Goal: Task Accomplishment & Management: Use online tool/utility

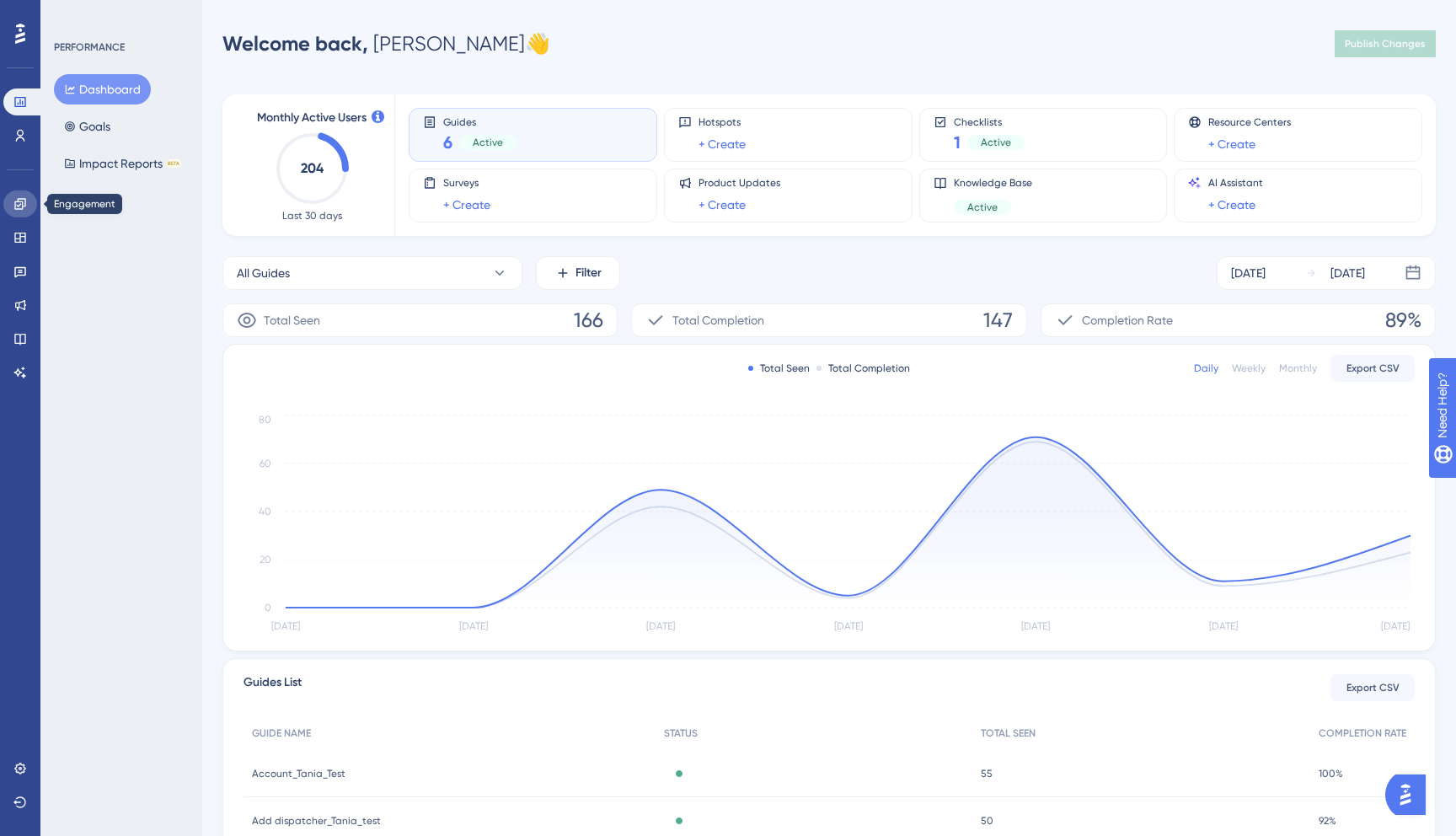
click at [26, 212] on link at bounding box center [20, 204] width 34 height 27
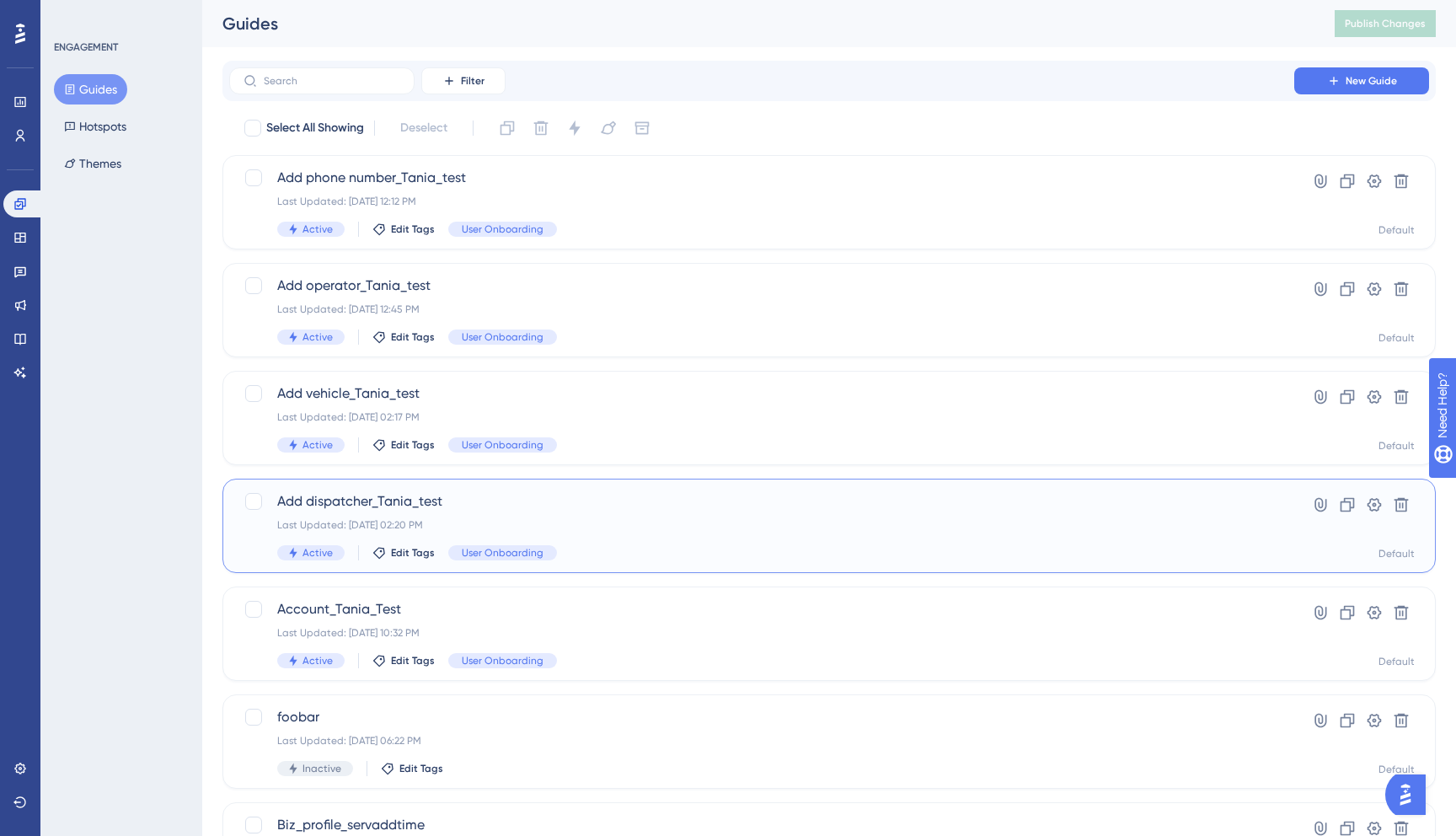
click at [568, 544] on div "Add dispatcher_Tania_test Last Updated: Sep 19 2025, 02:20 PM Active Edit Tags …" at bounding box center [762, 526] width 969 height 69
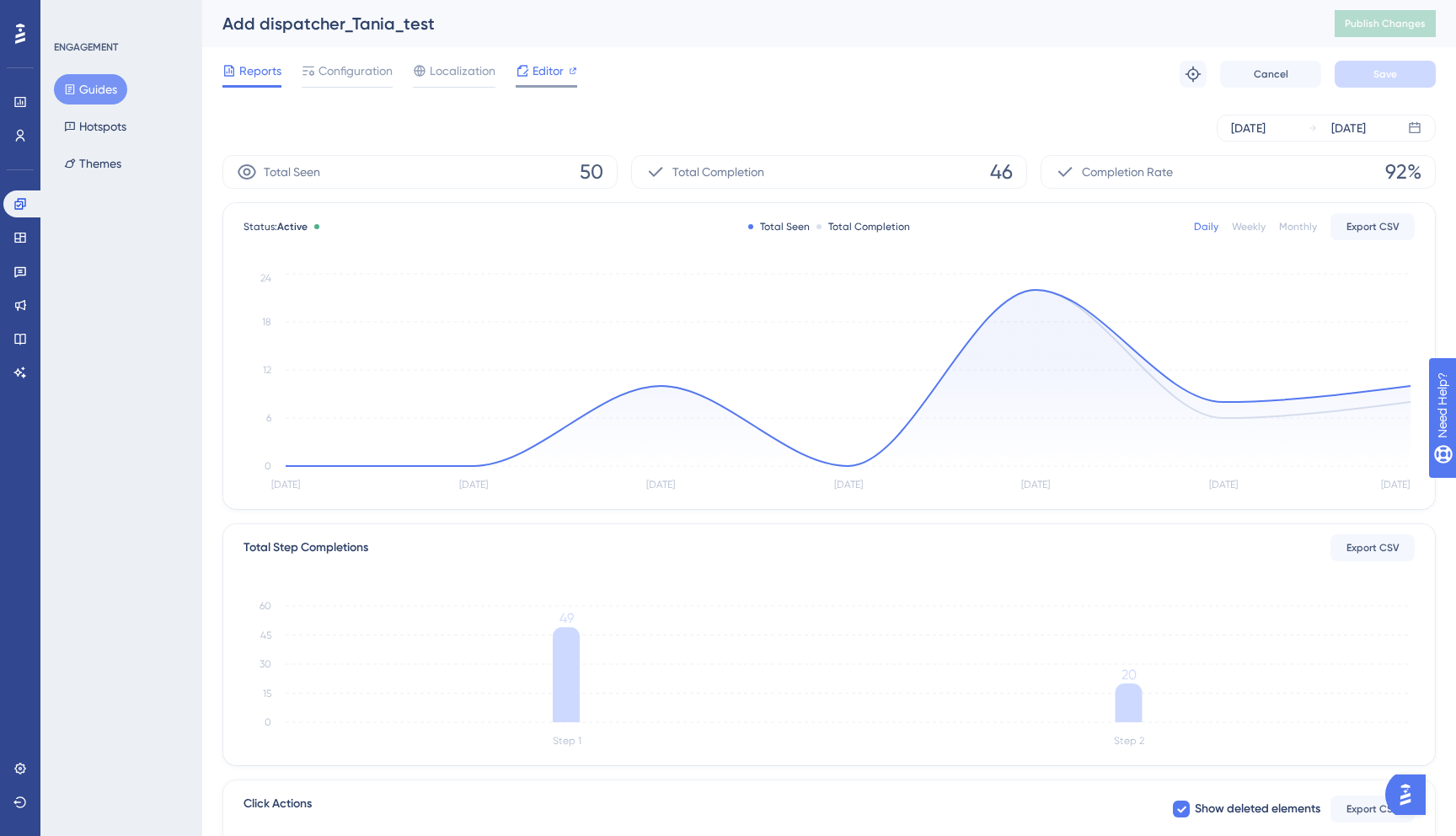
click at [540, 63] on span "Editor" at bounding box center [548, 70] width 31 height 20
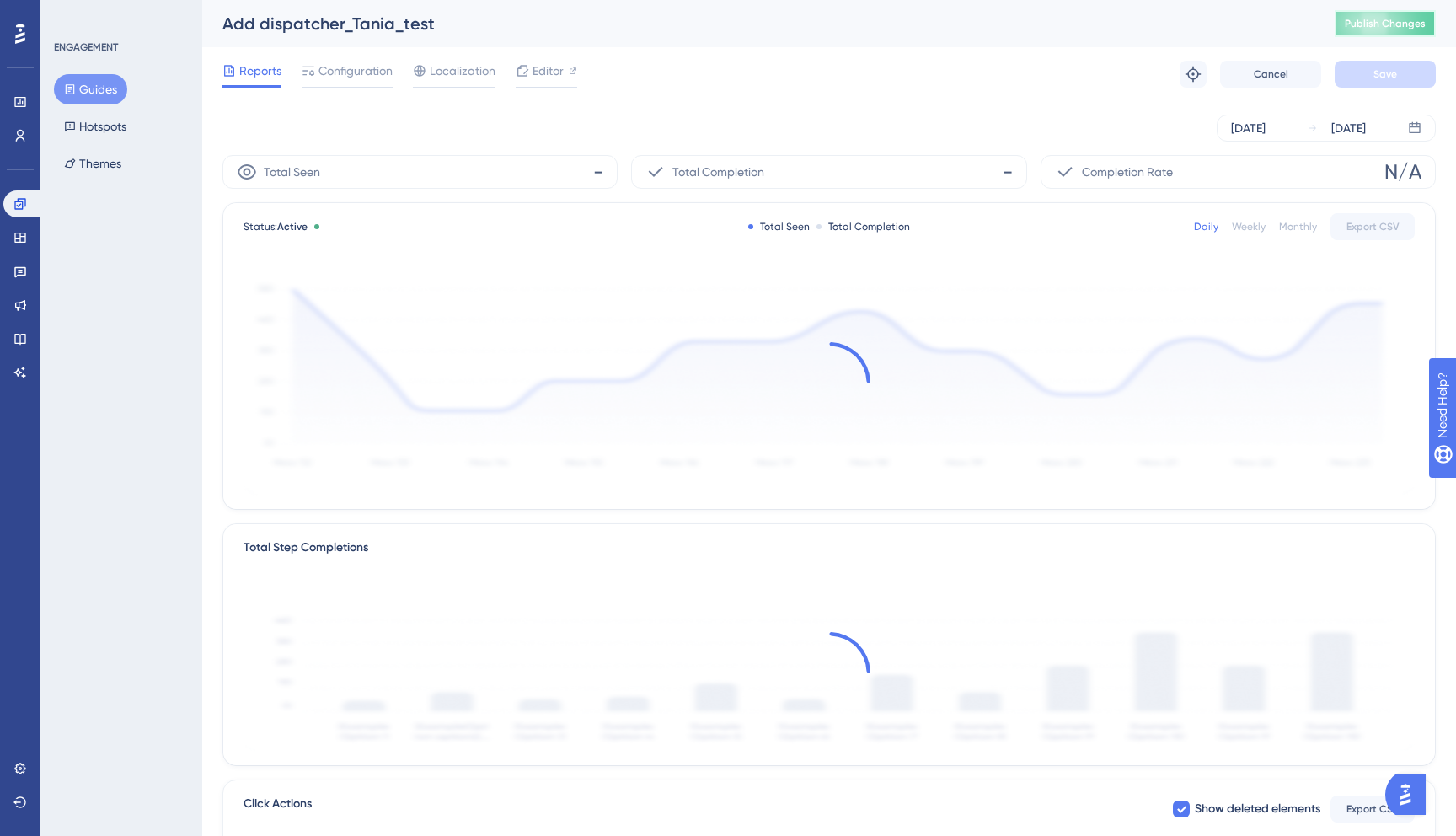
click at [1371, 23] on span "Publish Changes" at bounding box center [1385, 23] width 81 height 13
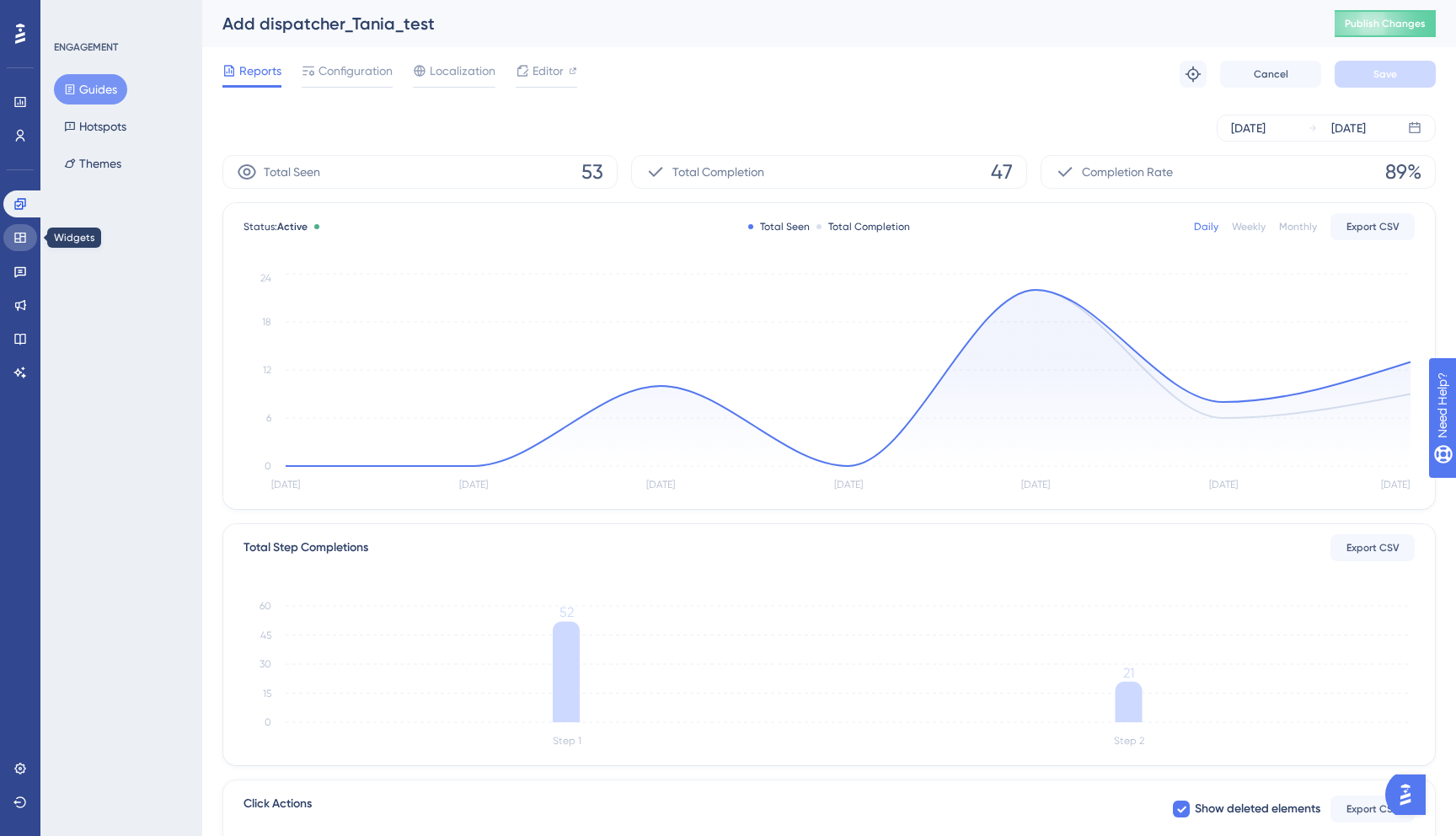
click at [17, 224] on link at bounding box center [20, 237] width 34 height 27
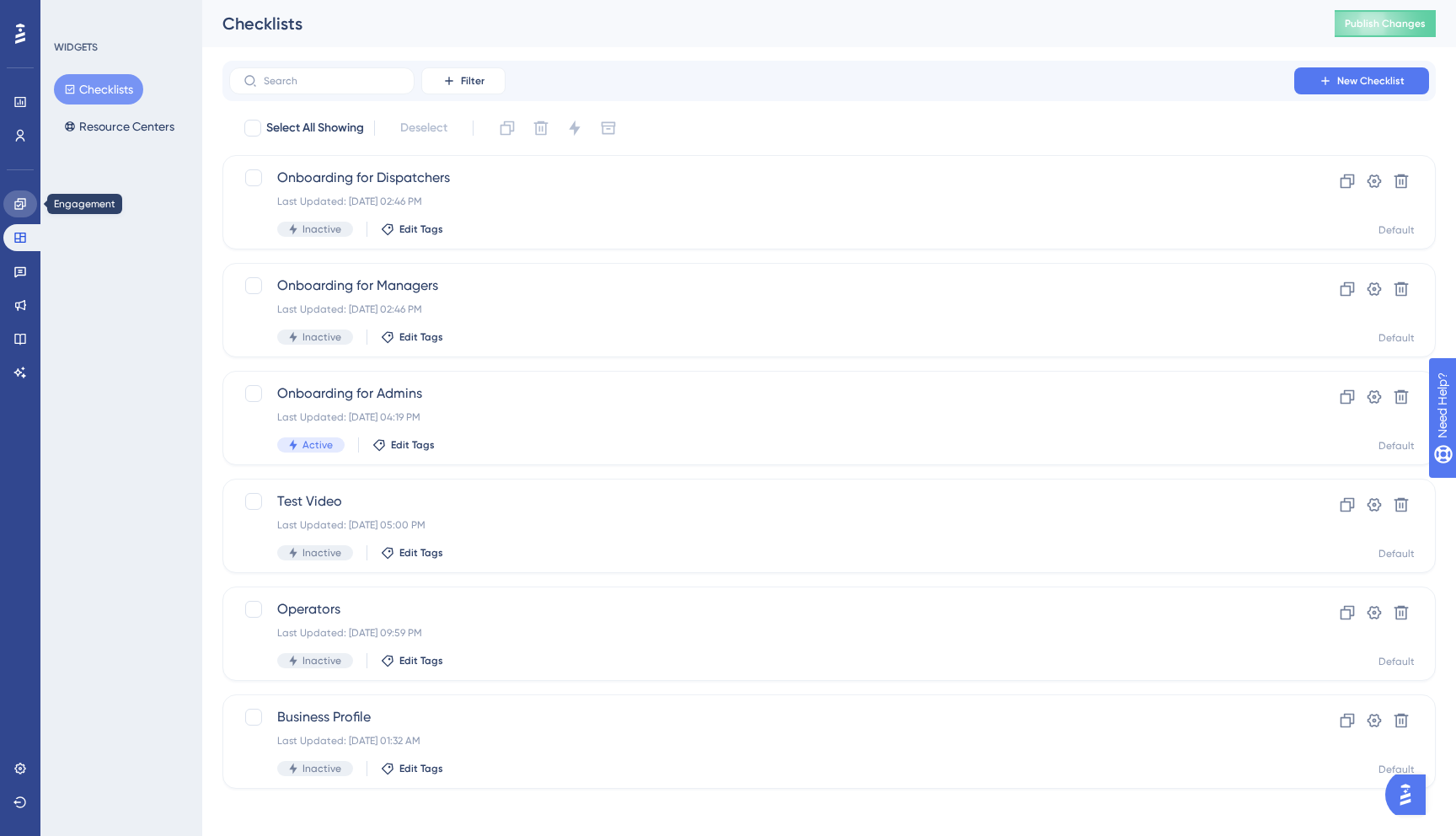
click at [13, 209] on icon at bounding box center [19, 203] width 13 height 13
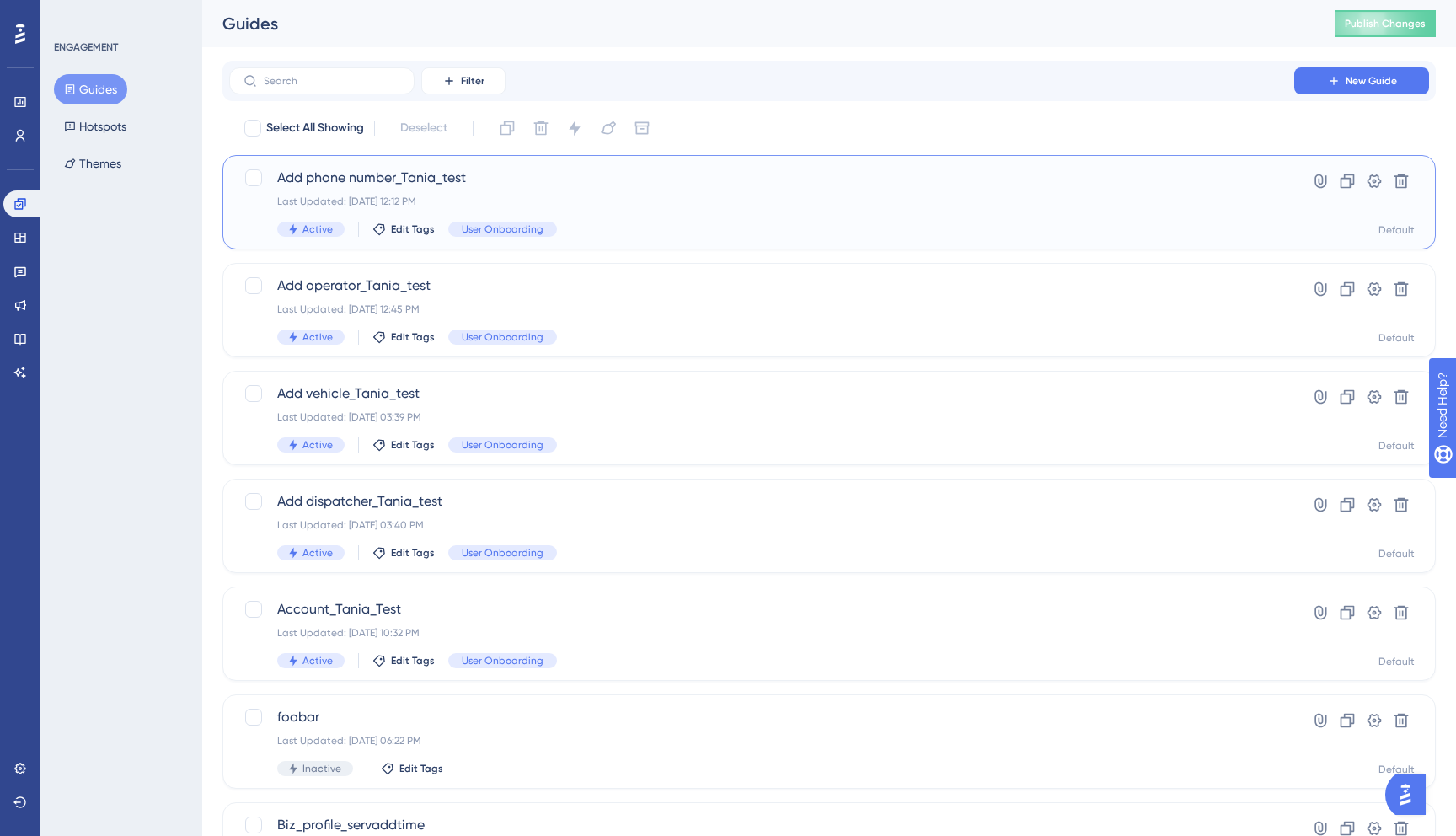
click at [644, 189] on div "Add phone number_Tania_test Last Updated: Sep 17 2025, 12:12 PM Active Edit Tag…" at bounding box center [762, 202] width 969 height 69
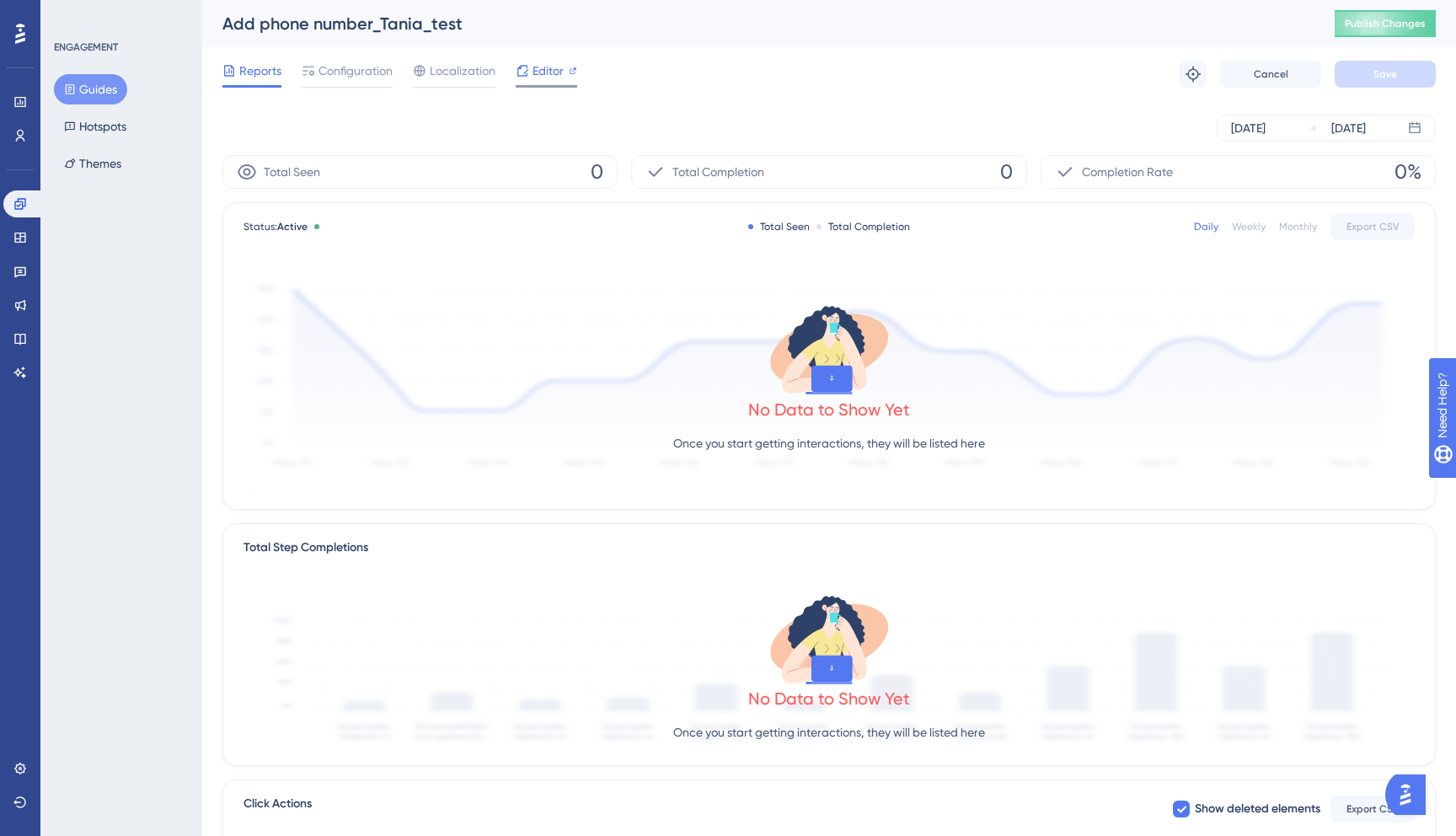
click at [540, 72] on span "Editor" at bounding box center [548, 70] width 31 height 20
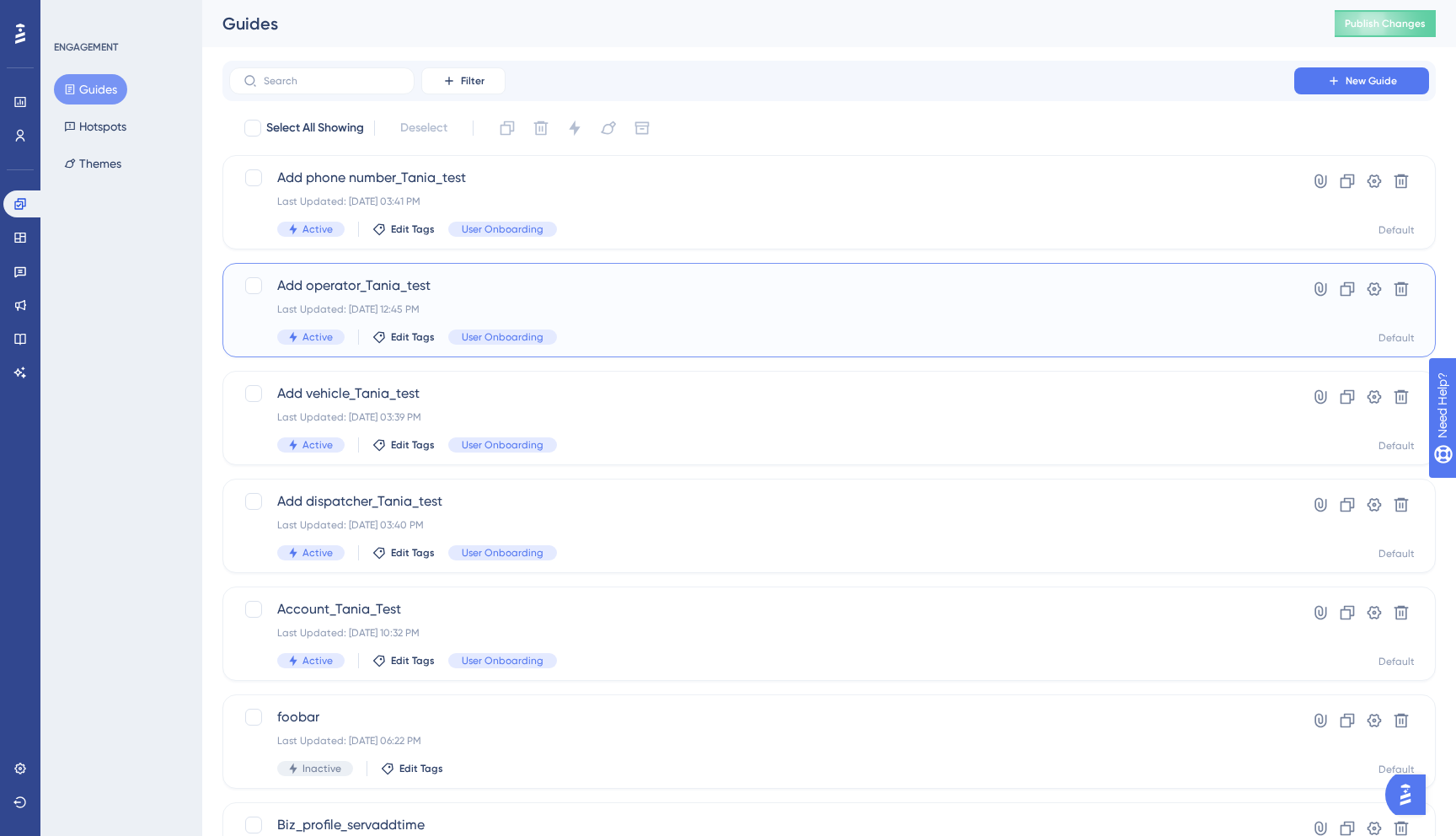
click at [527, 296] on div "Add operator_Tania_test Last Updated: Sep 19 2025, 12:45 PM Active Edit Tags Us…" at bounding box center [762, 310] width 969 height 69
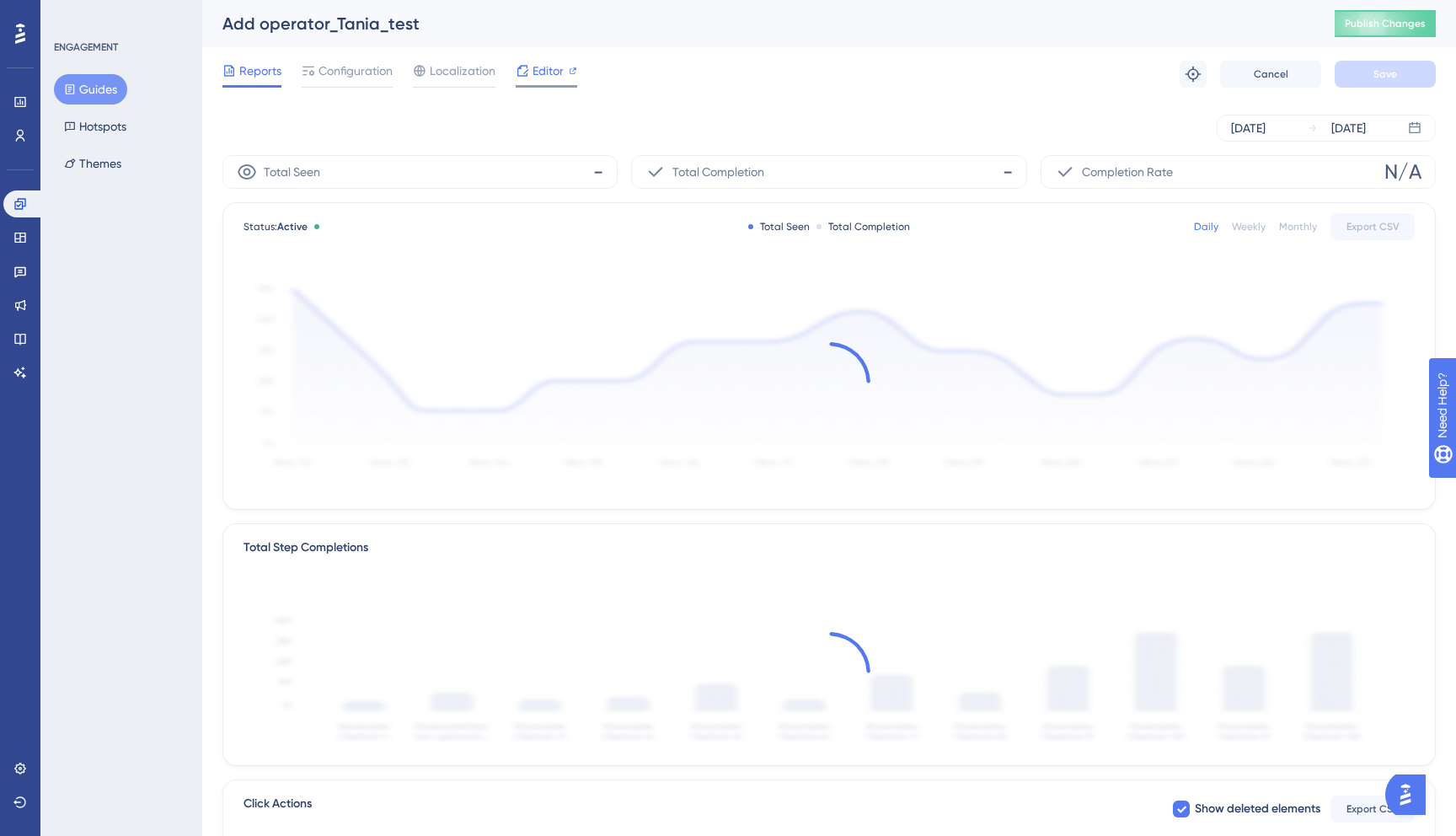
click at [556, 68] on span "Editor" at bounding box center [548, 70] width 31 height 20
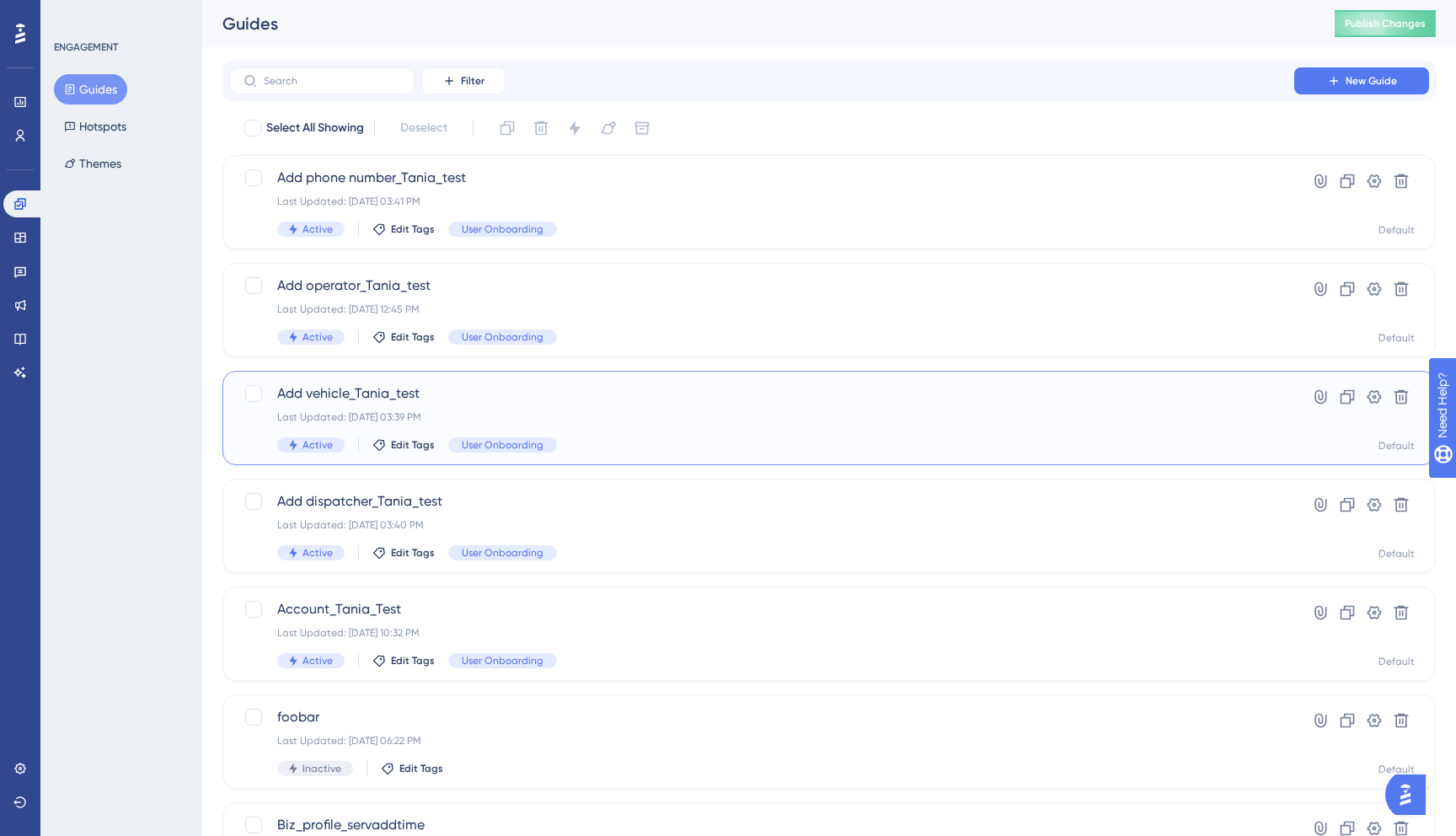
click at [458, 395] on span "Add vehicle_Tania_test" at bounding box center [762, 393] width 969 height 20
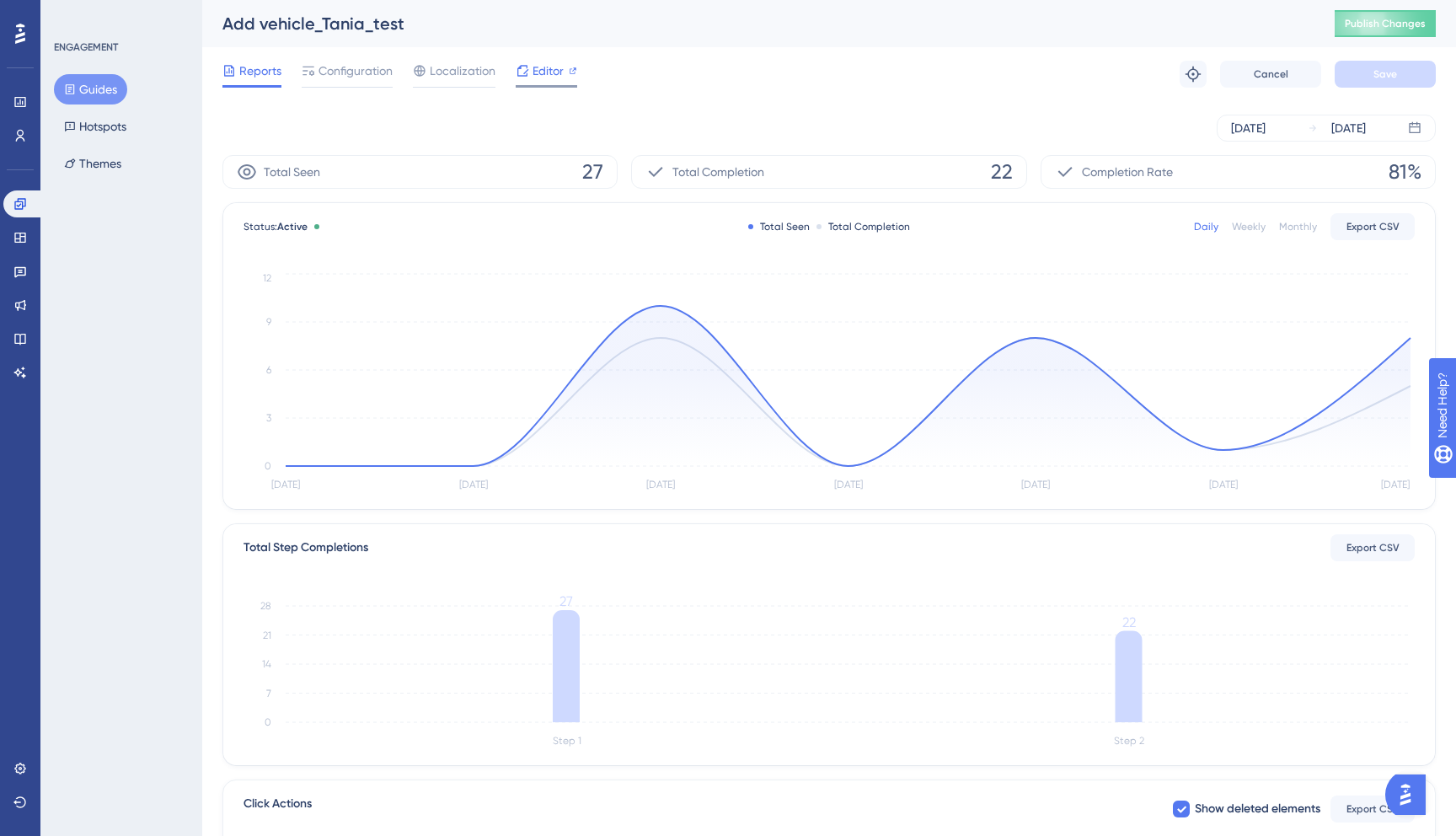
click at [562, 71] on span "Editor" at bounding box center [548, 70] width 31 height 20
click at [94, 82] on button "Guides" at bounding box center [91, 89] width 73 height 31
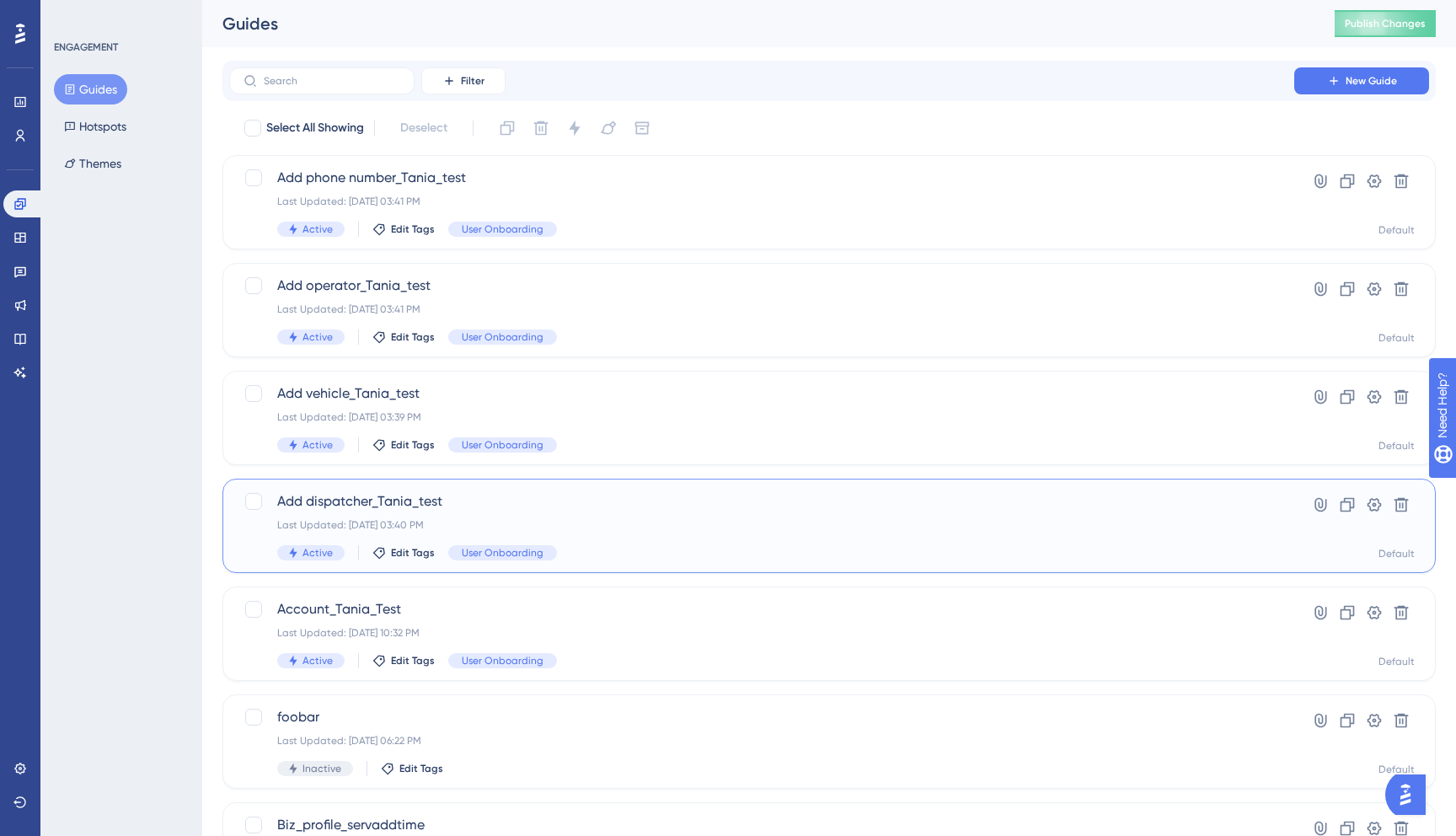
click at [519, 507] on span "Add dispatcher_Tania_test" at bounding box center [762, 501] width 969 height 20
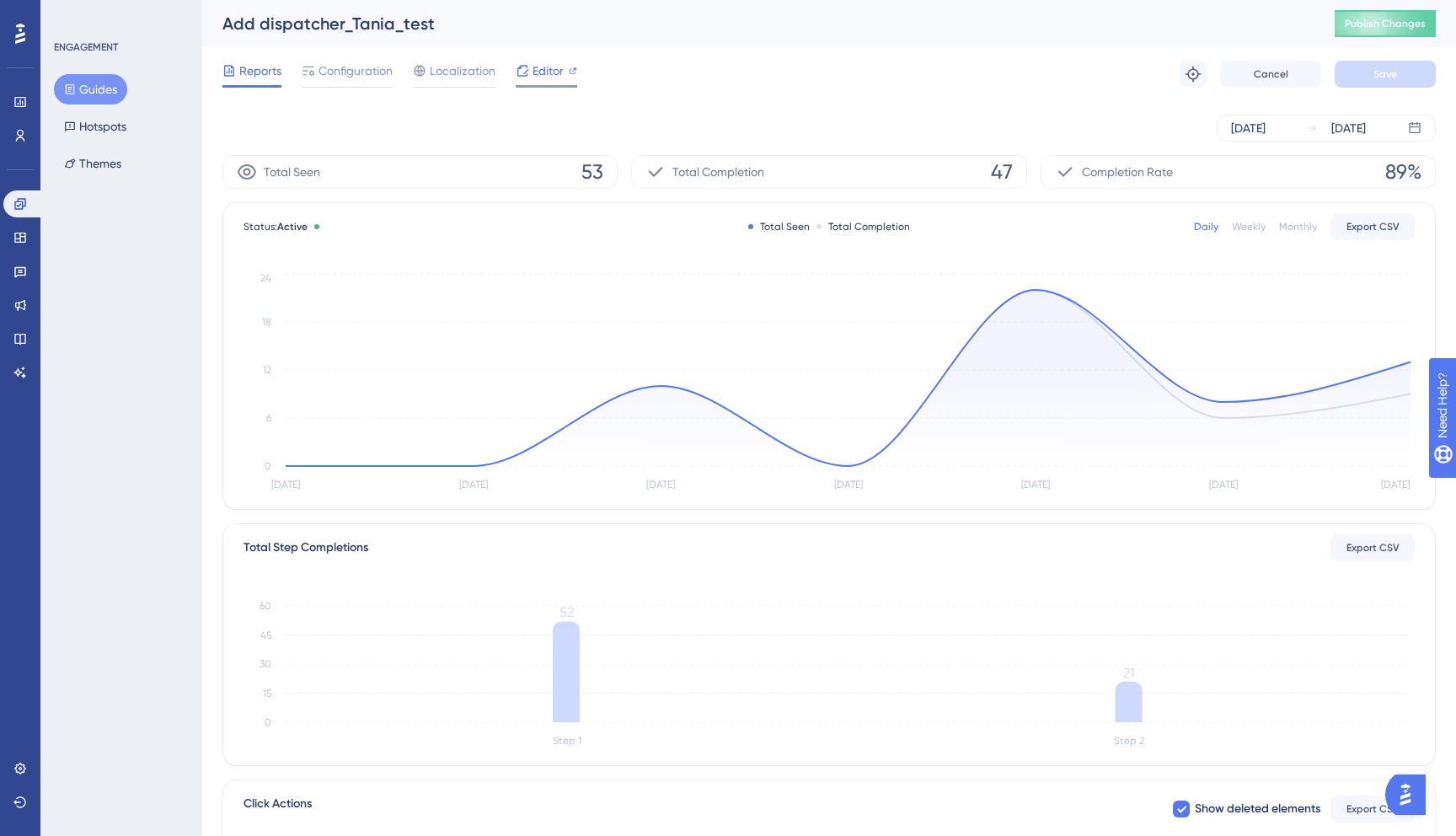
click at [537, 66] on span "Editor" at bounding box center [548, 70] width 31 height 20
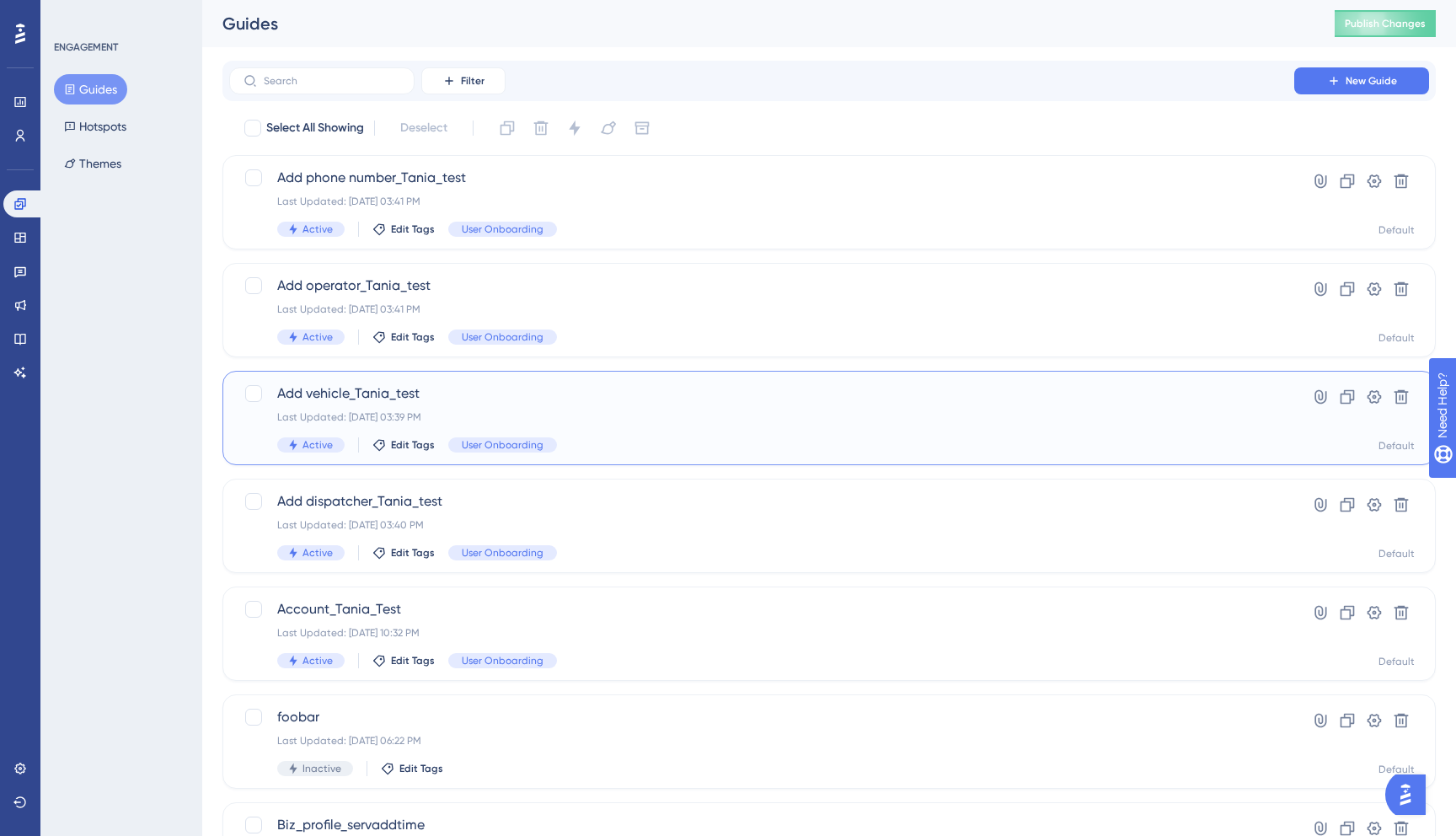
click at [451, 398] on span "Add vehicle_Tania_test" at bounding box center [762, 393] width 969 height 20
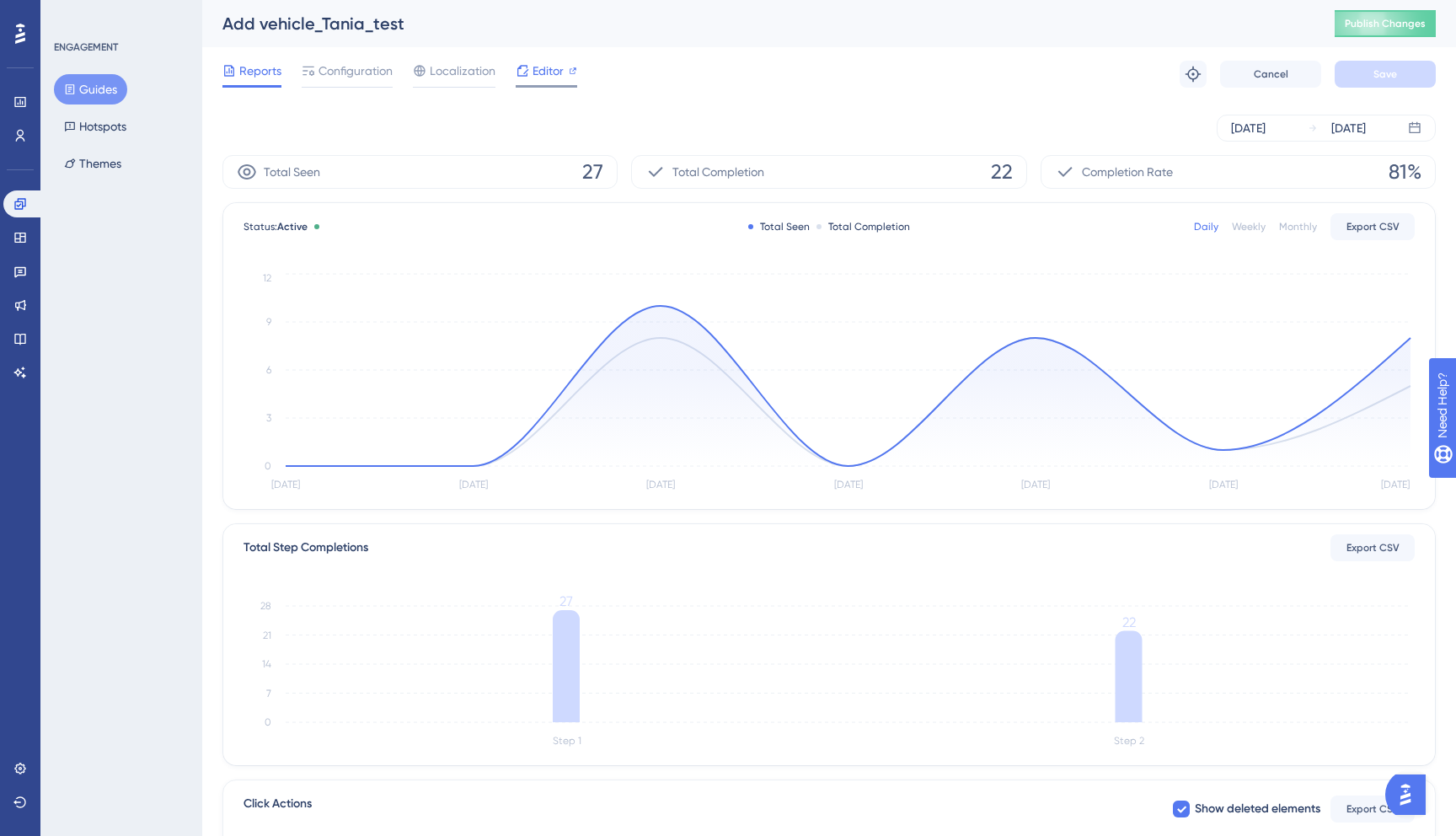
click at [541, 71] on span "Editor" at bounding box center [548, 70] width 31 height 20
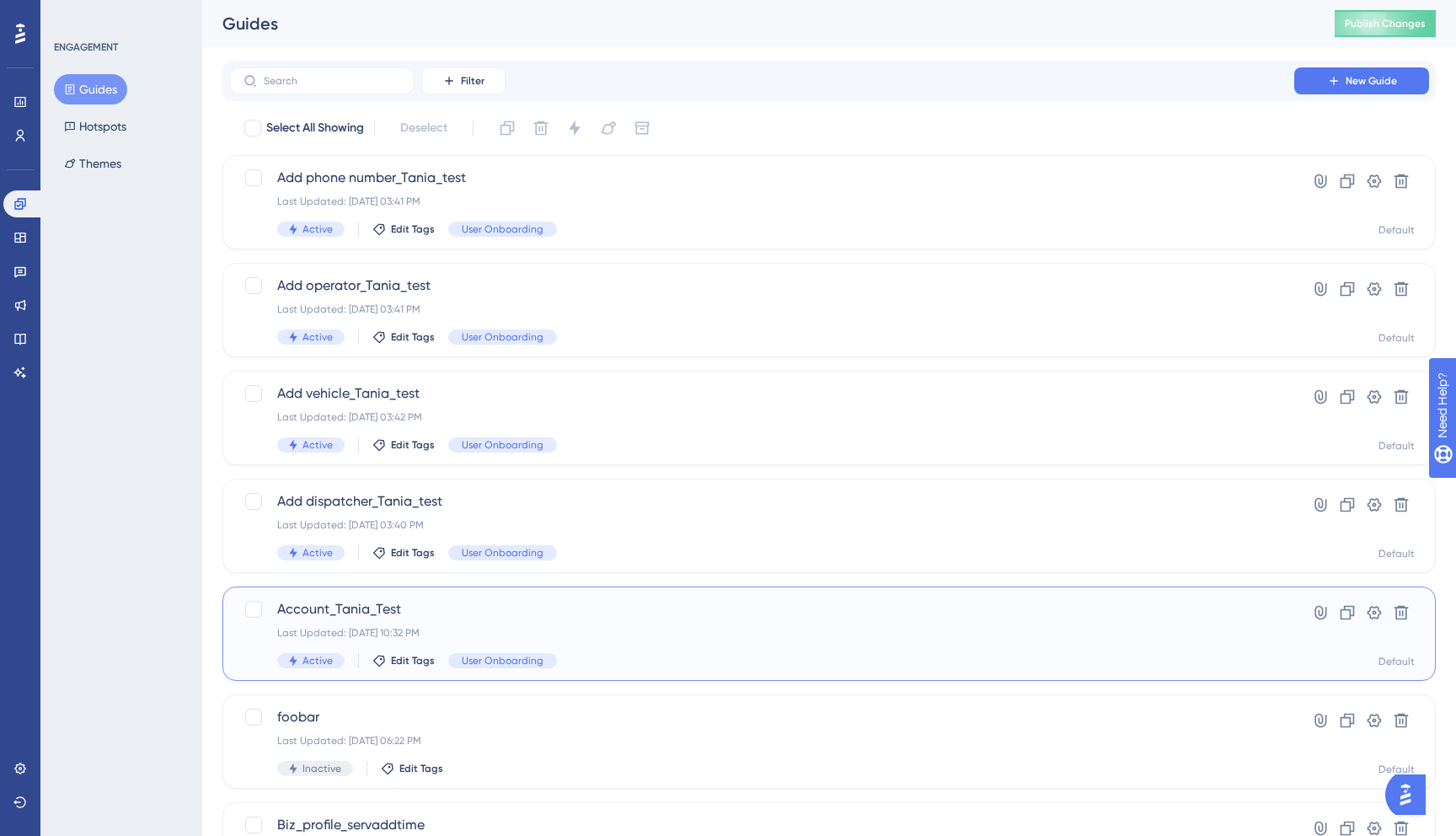
click at [510, 605] on span "Account_Tania_Test" at bounding box center [762, 609] width 969 height 20
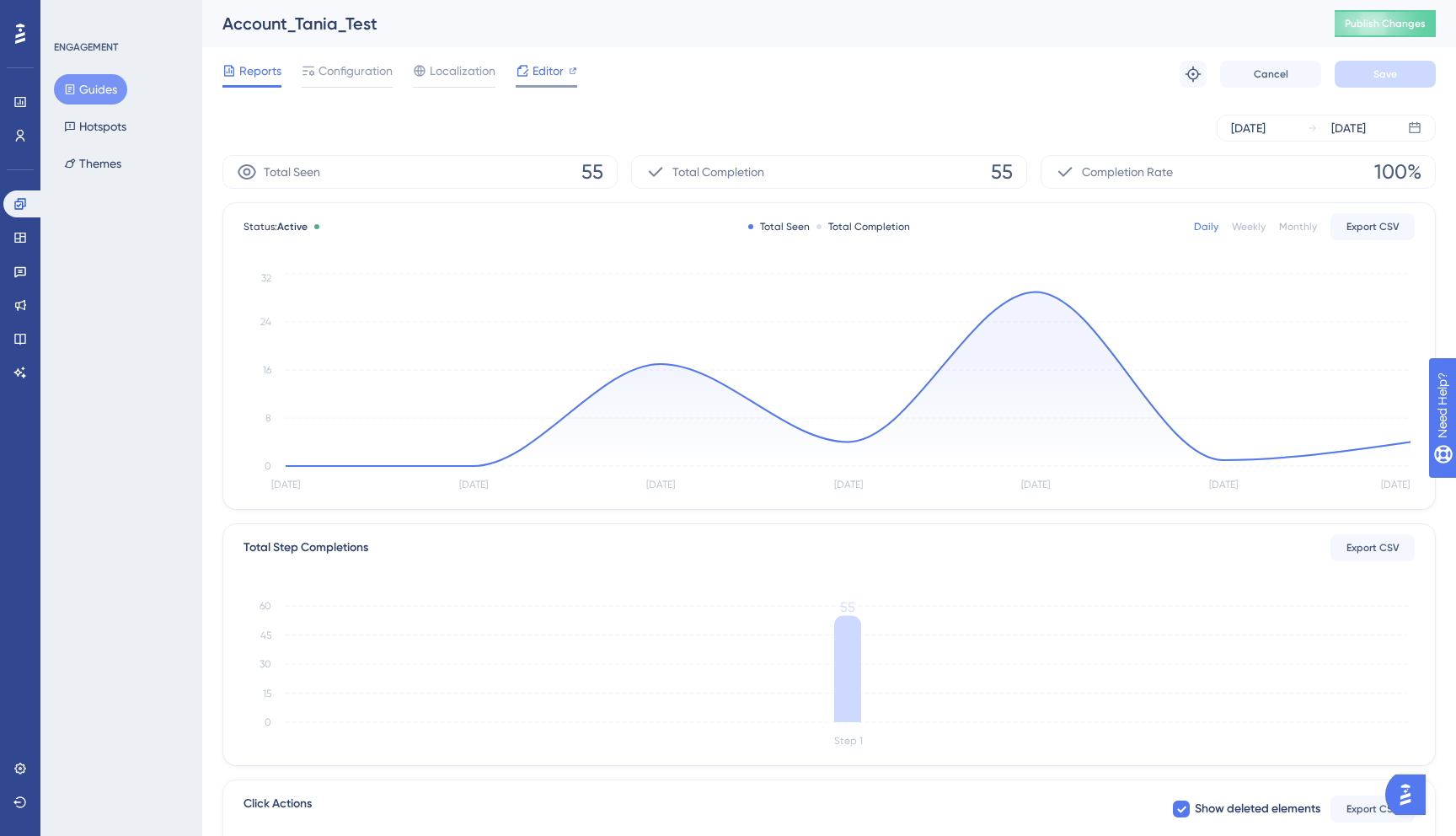
click at [555, 66] on span "Editor" at bounding box center [548, 70] width 31 height 20
click at [1376, 30] on span "Publish Changes" at bounding box center [1385, 23] width 81 height 13
click at [17, 240] on icon at bounding box center [19, 237] width 13 height 13
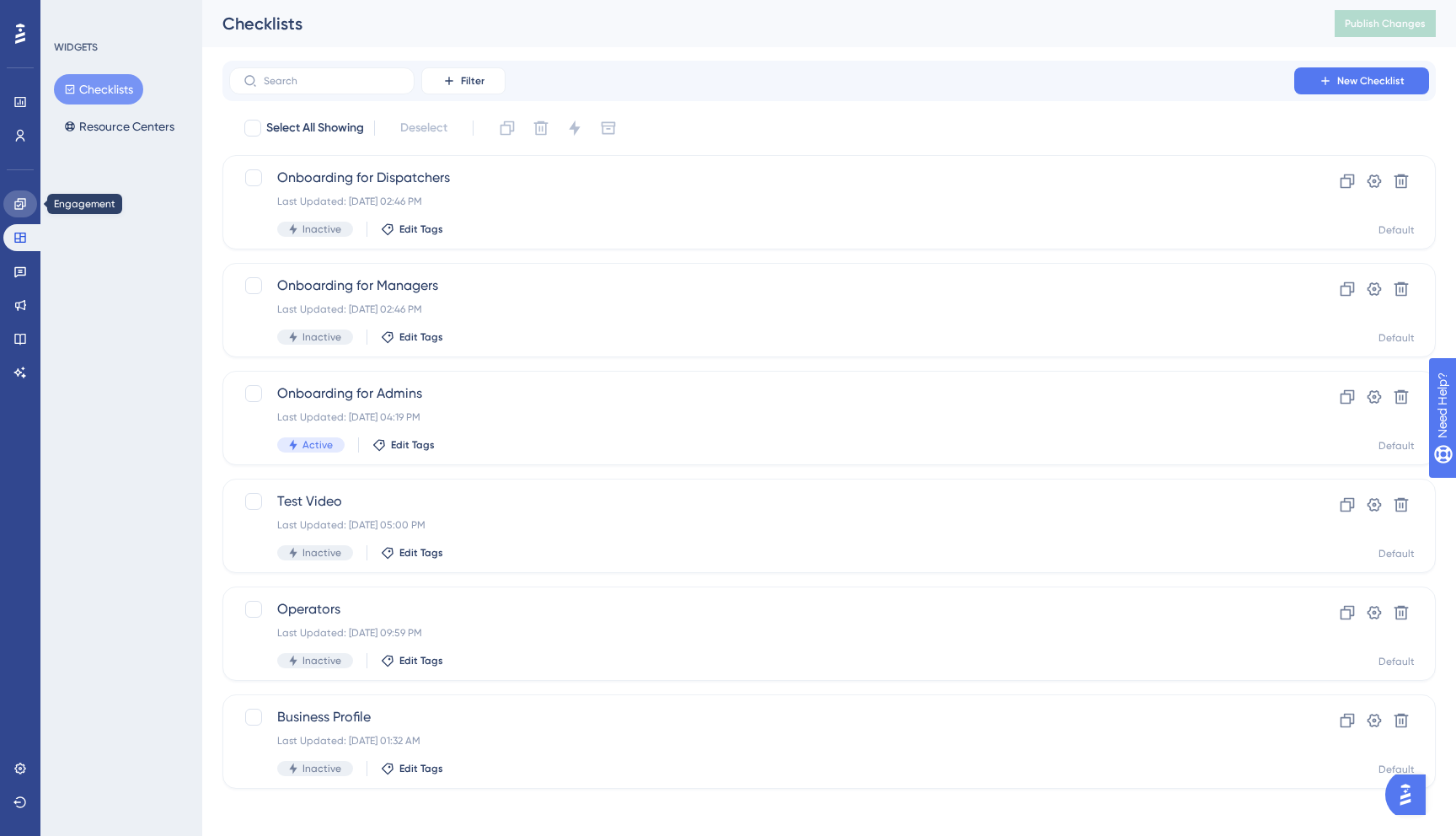
click at [13, 206] on icon at bounding box center [19, 203] width 13 height 13
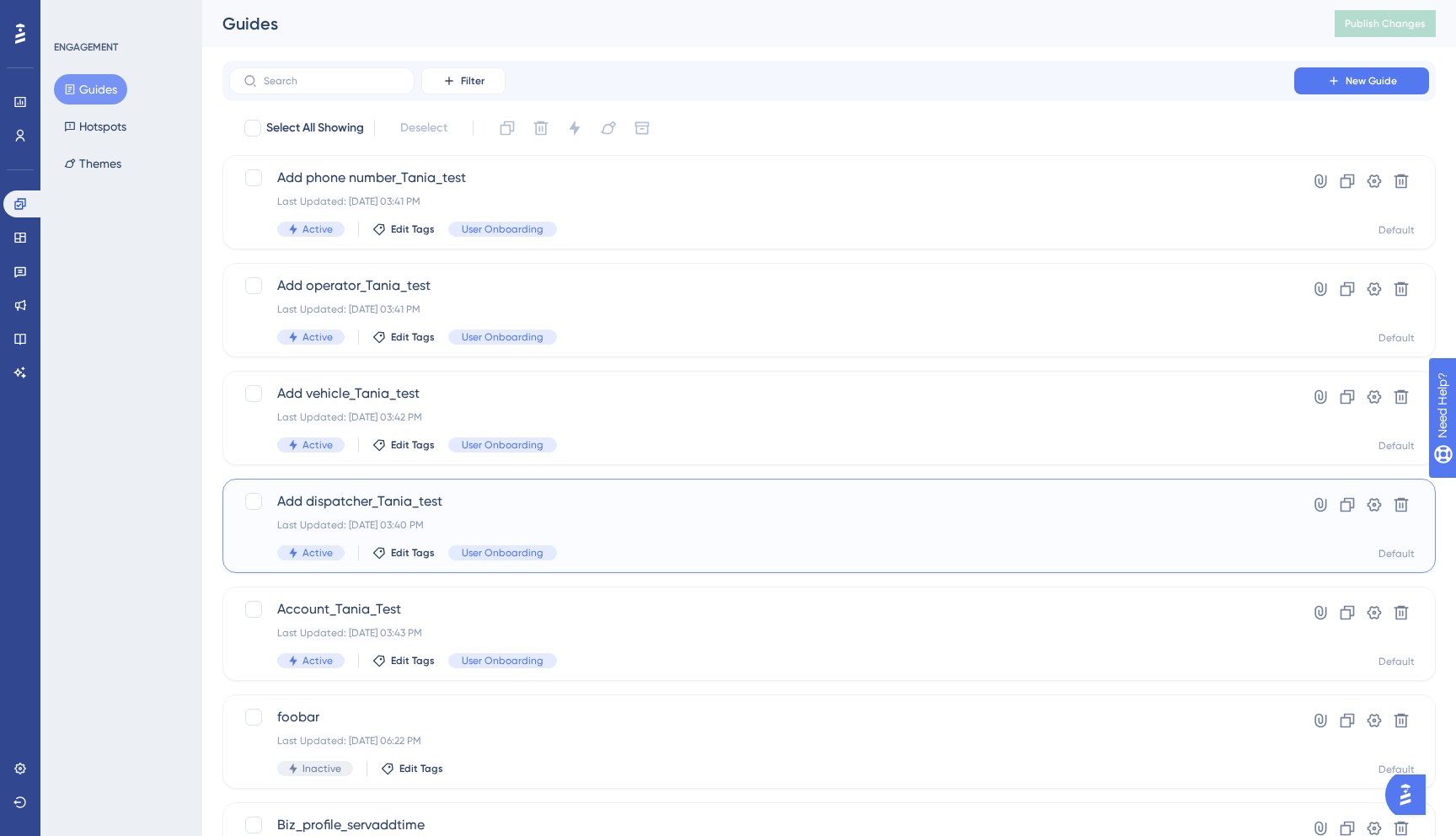
click at [558, 496] on span "Add dispatcher_Tania_test" at bounding box center [762, 501] width 969 height 20
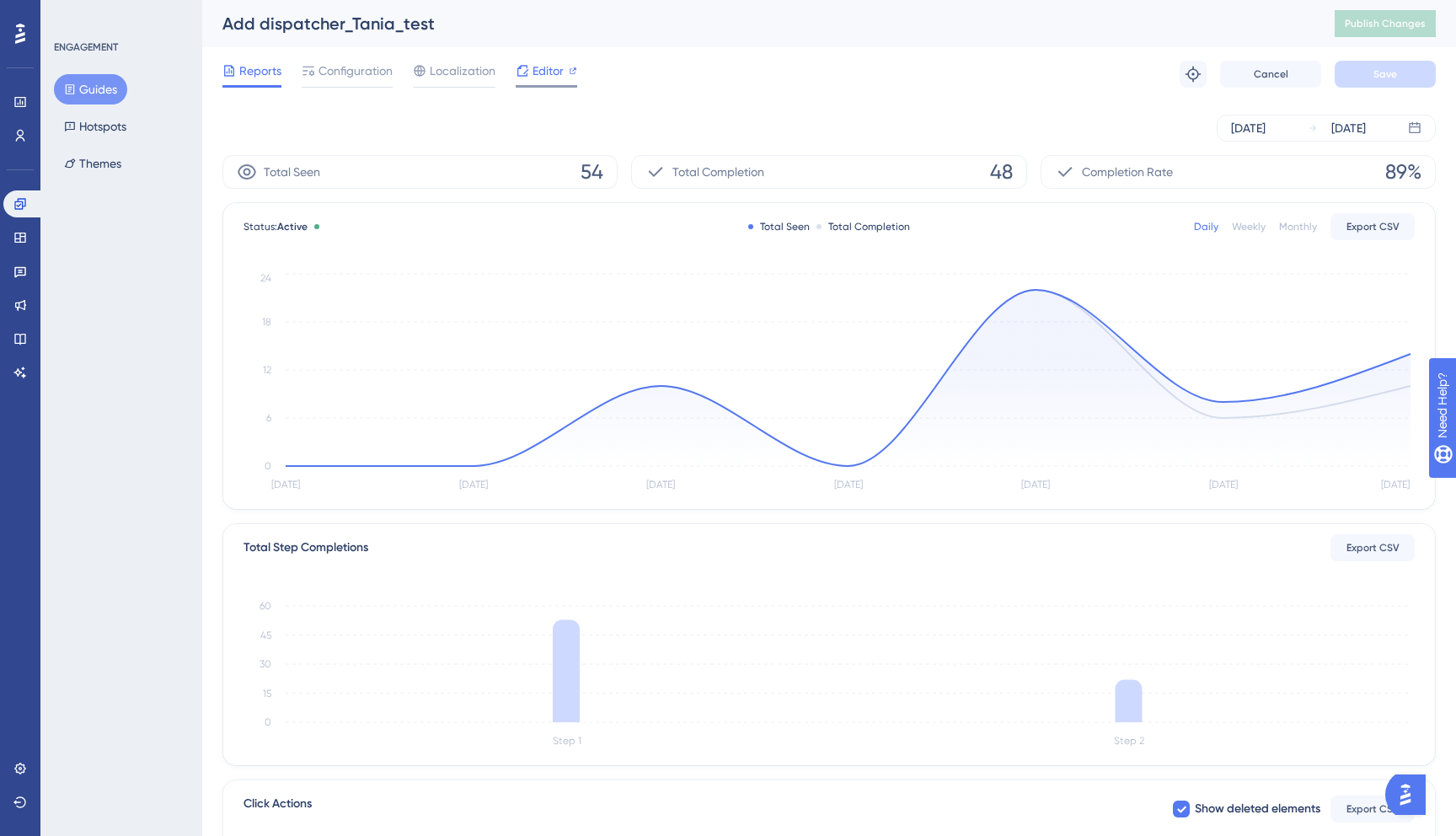
click at [554, 66] on span "Editor" at bounding box center [548, 70] width 31 height 20
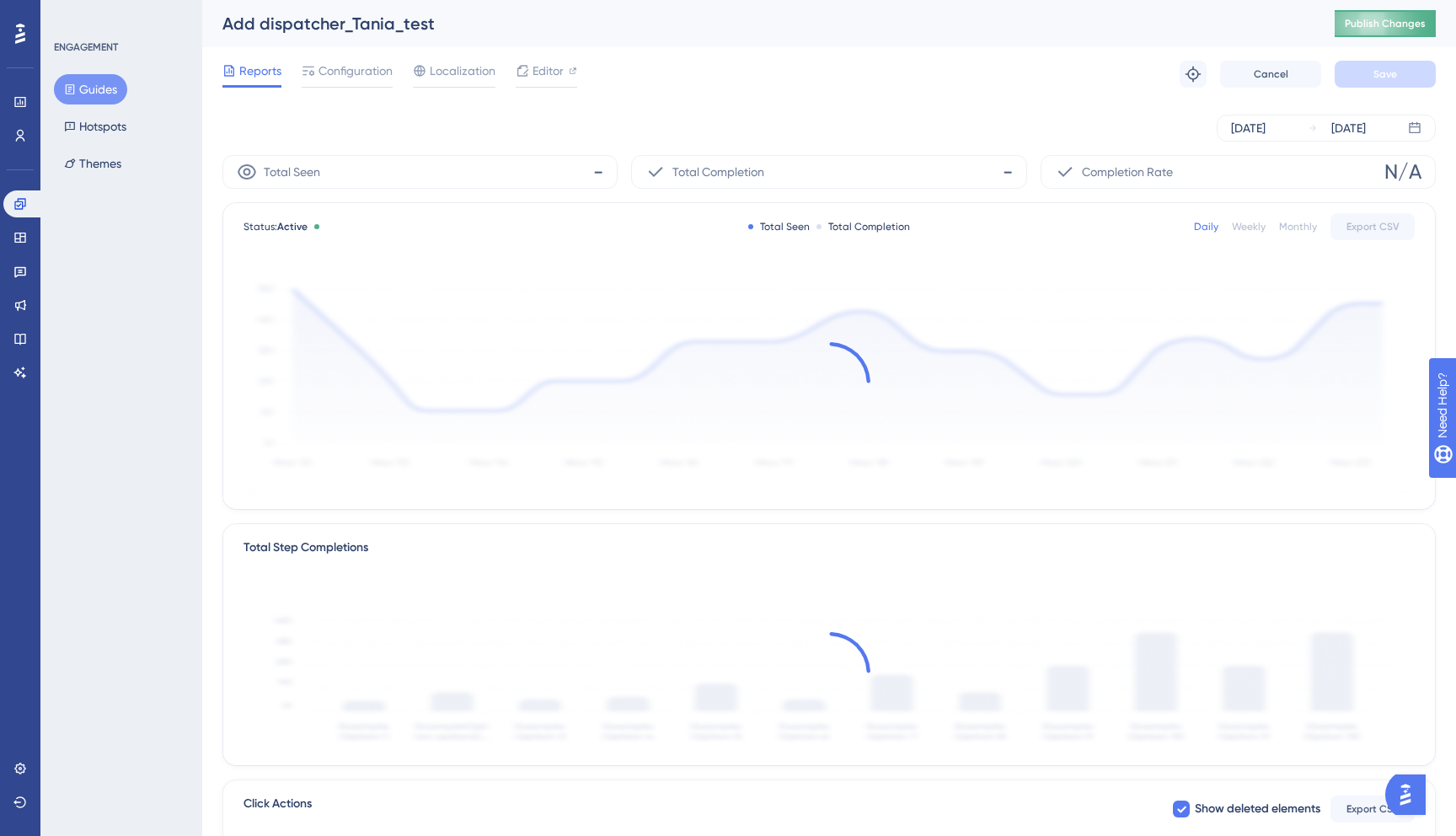
click at [1375, 21] on span "Publish Changes" at bounding box center [1385, 23] width 81 height 13
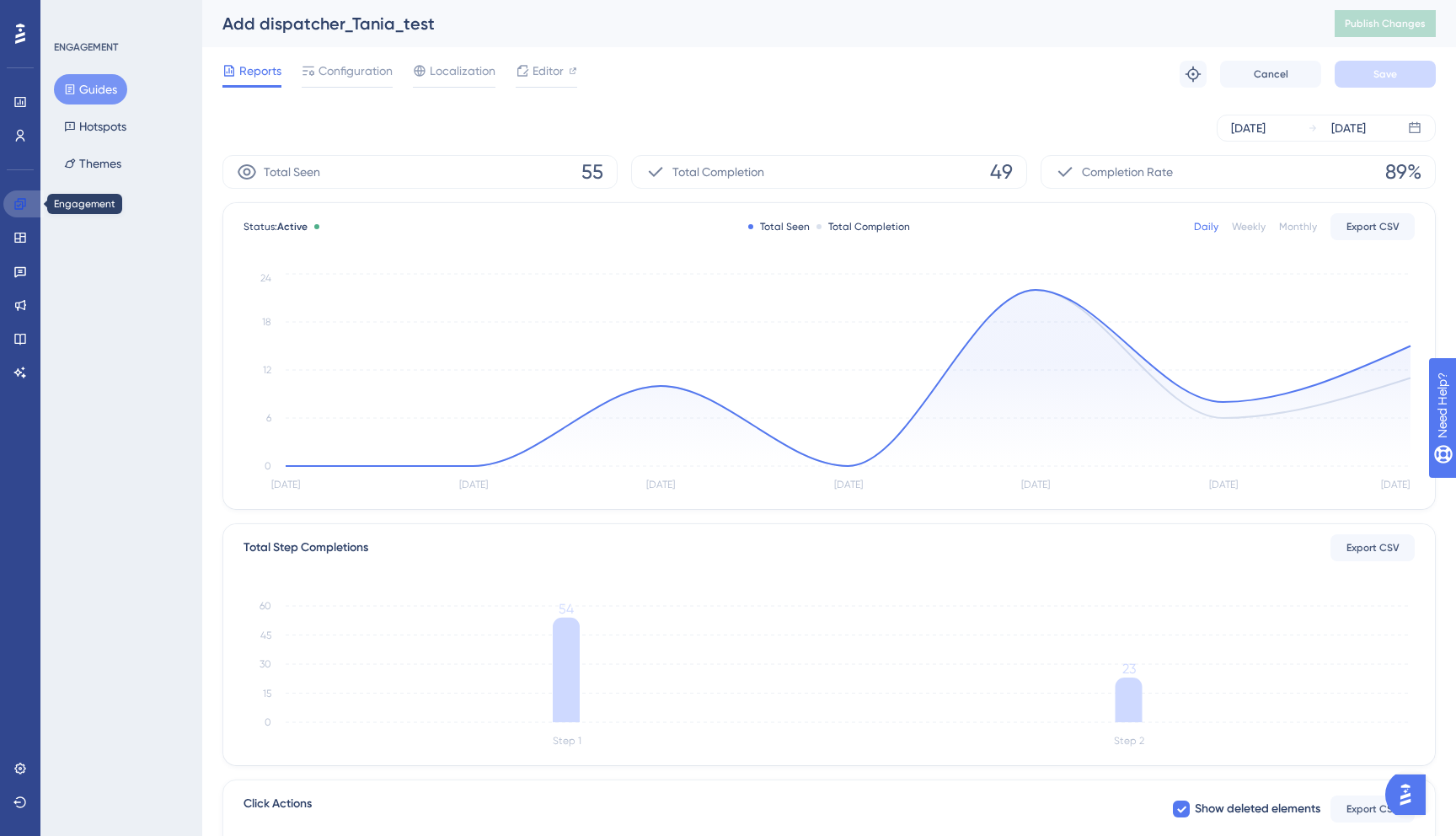
click at [18, 214] on link at bounding box center [24, 204] width 40 height 27
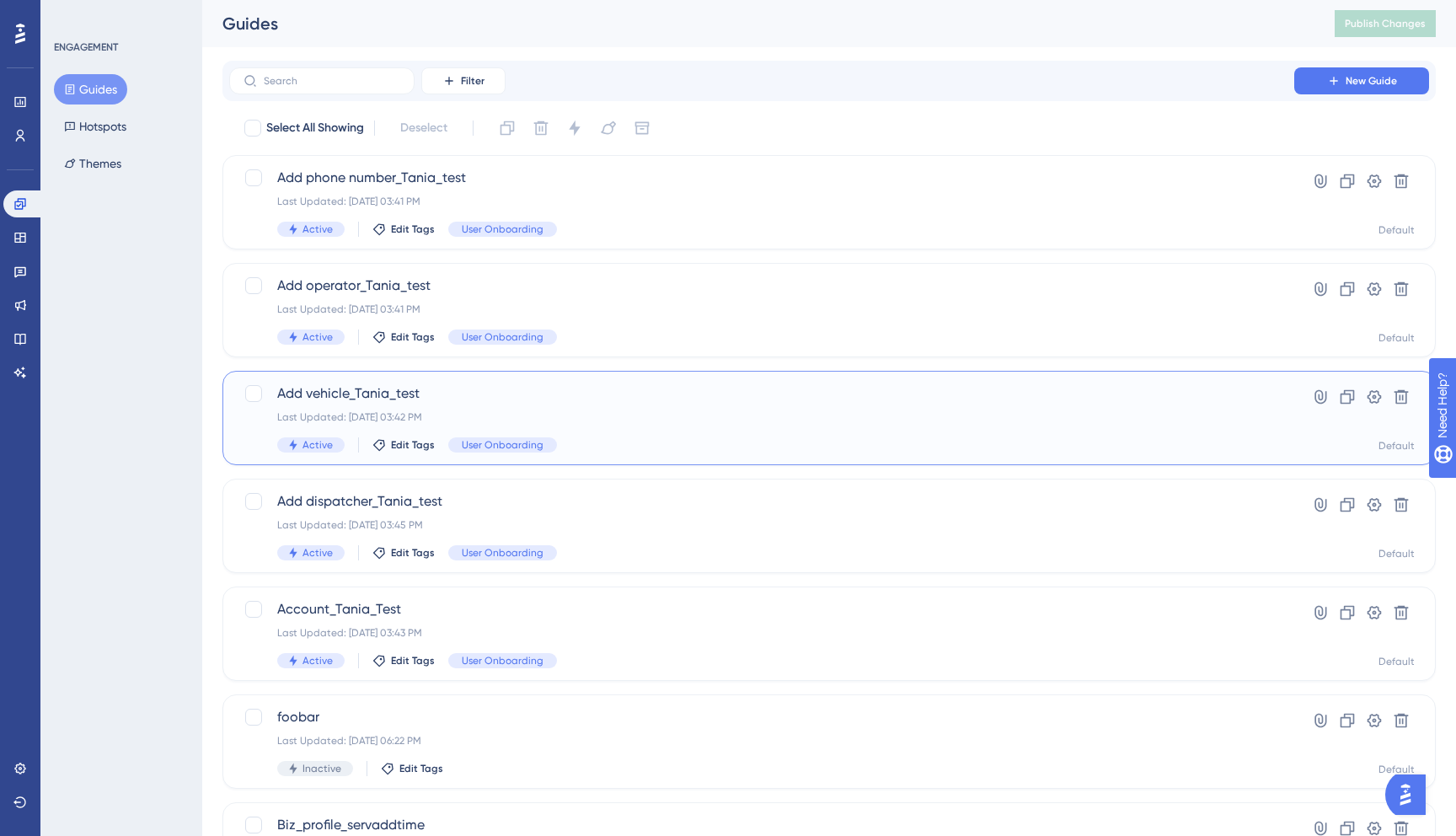
click at [474, 396] on span "Add vehicle_Tania_test" at bounding box center [762, 393] width 969 height 20
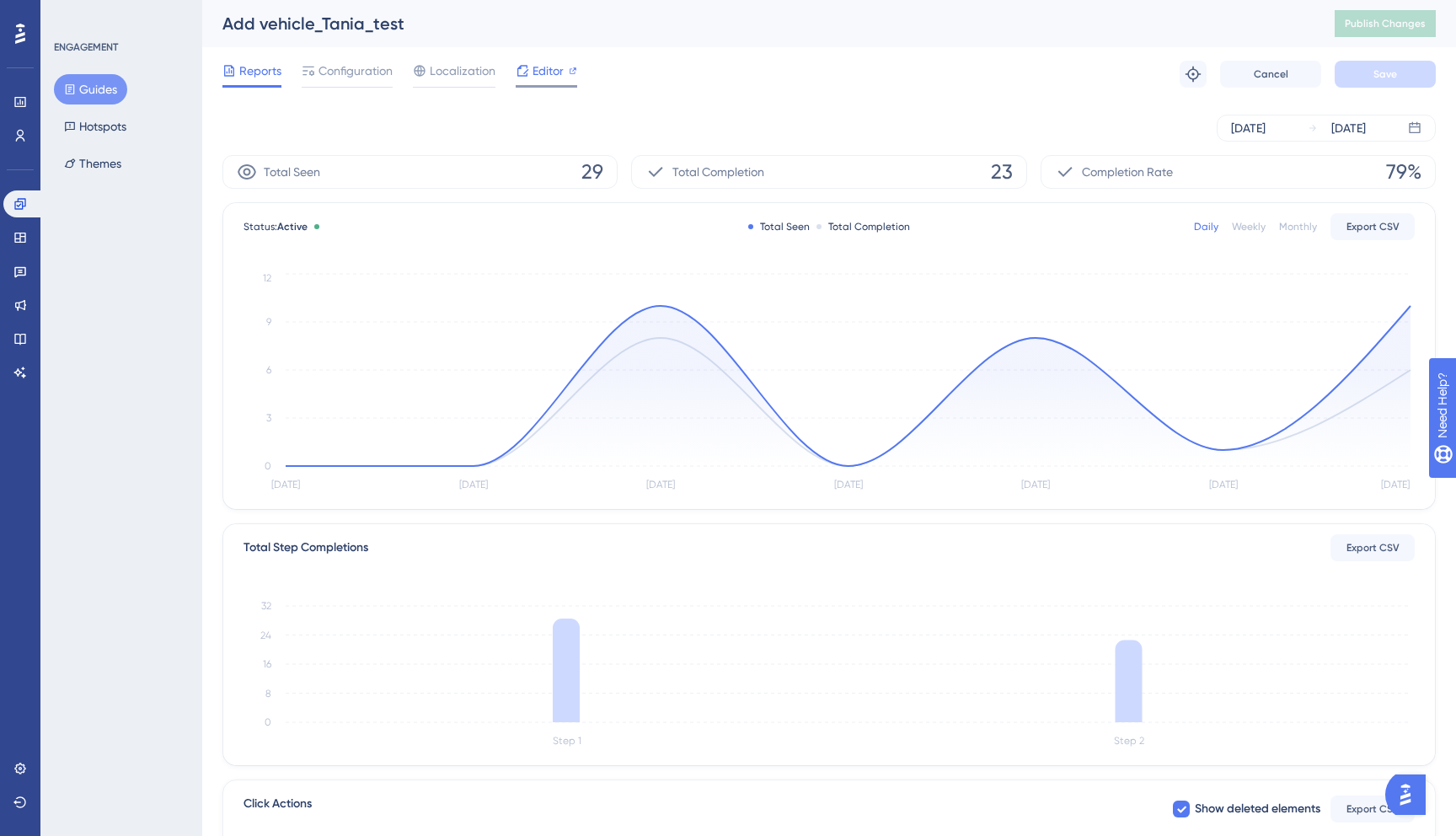
click at [544, 67] on span "Editor" at bounding box center [548, 70] width 31 height 20
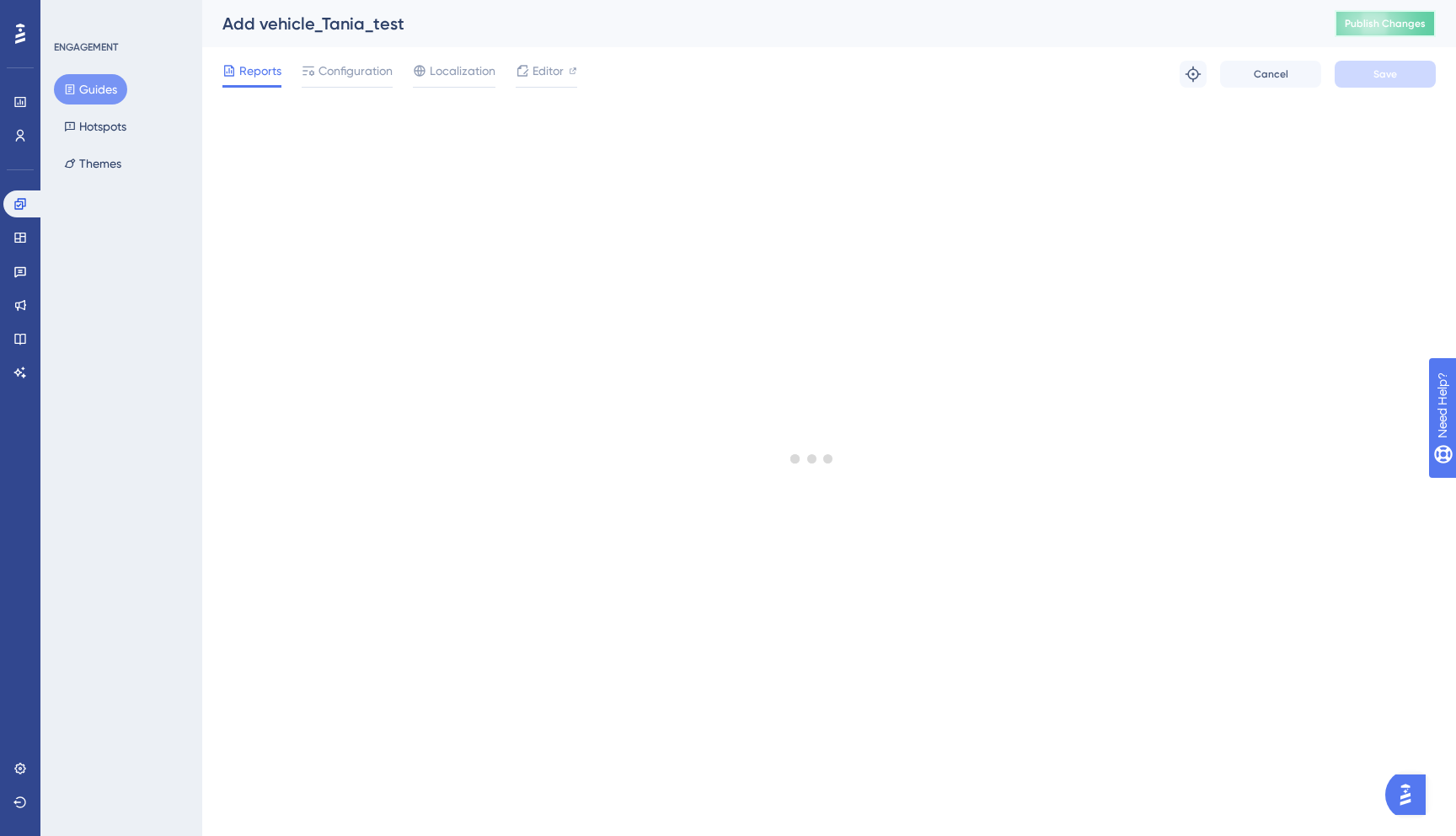
click at [1383, 31] on button "Publish Changes" at bounding box center [1385, 24] width 101 height 27
